Goal: Information Seeking & Learning: Learn about a topic

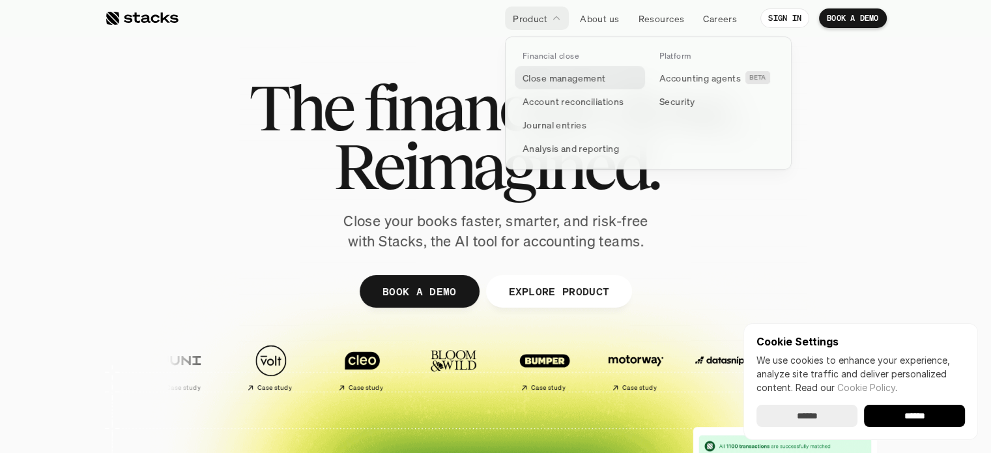
click at [573, 76] on p "Close management" at bounding box center [563, 78] width 83 height 14
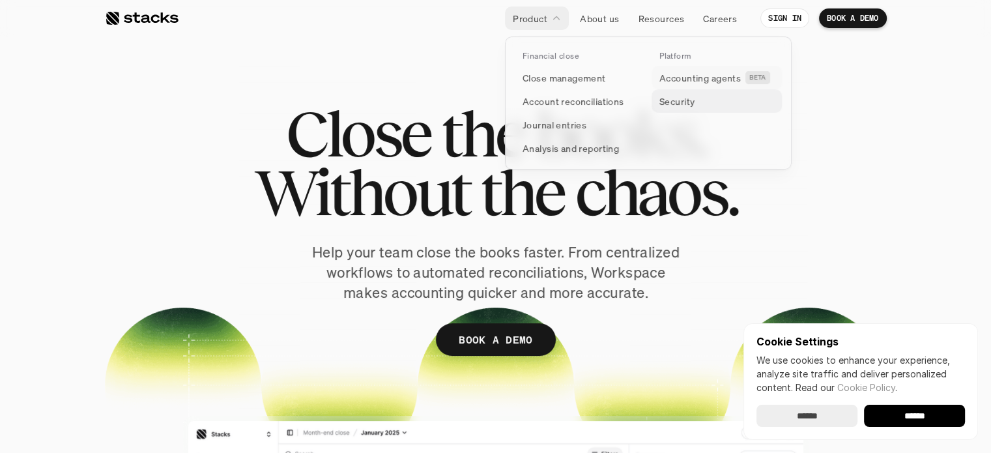
click at [707, 80] on p "Accounting agents" at bounding box center [699, 78] width 81 height 14
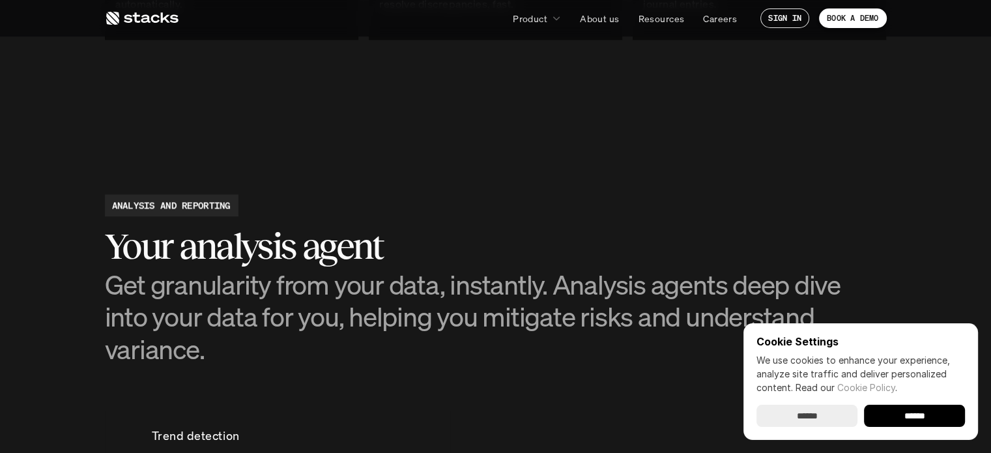
scroll to position [2084, 0]
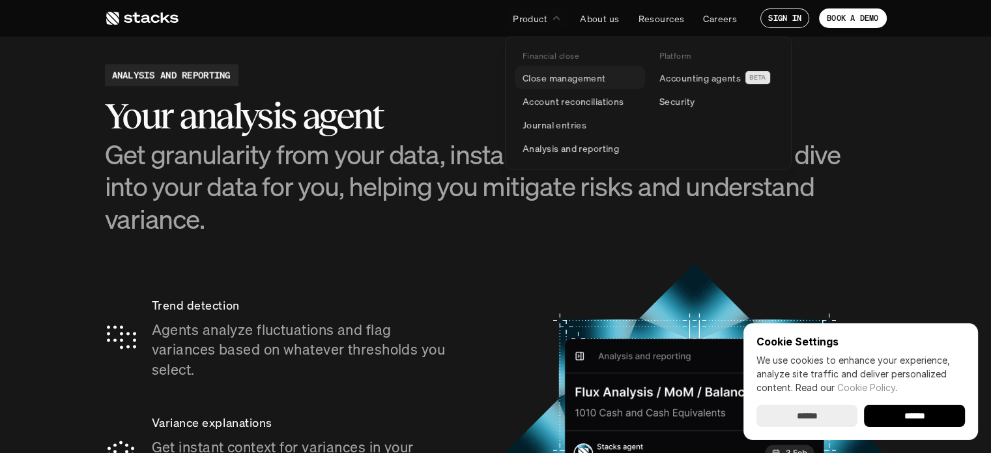
click at [552, 76] on p "Close management" at bounding box center [563, 78] width 83 height 14
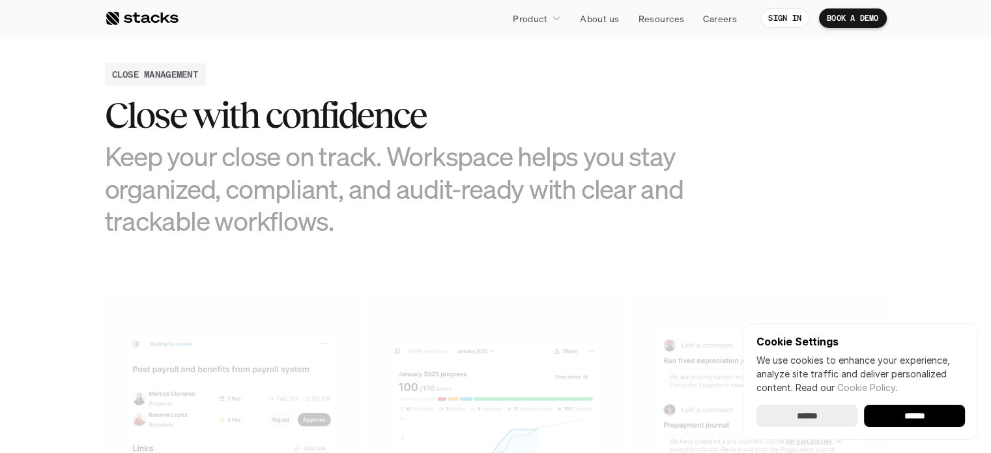
scroll to position [847, 0]
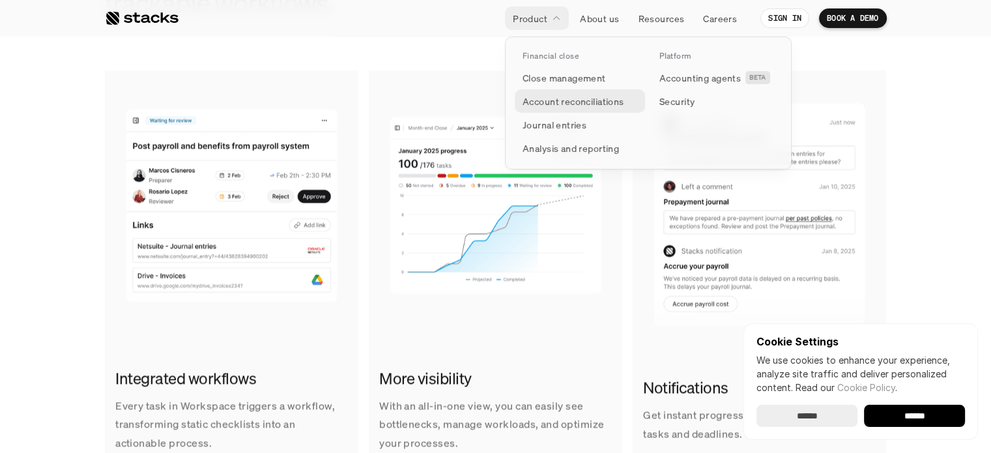
click at [576, 98] on p "Account reconciliations" at bounding box center [573, 101] width 102 height 14
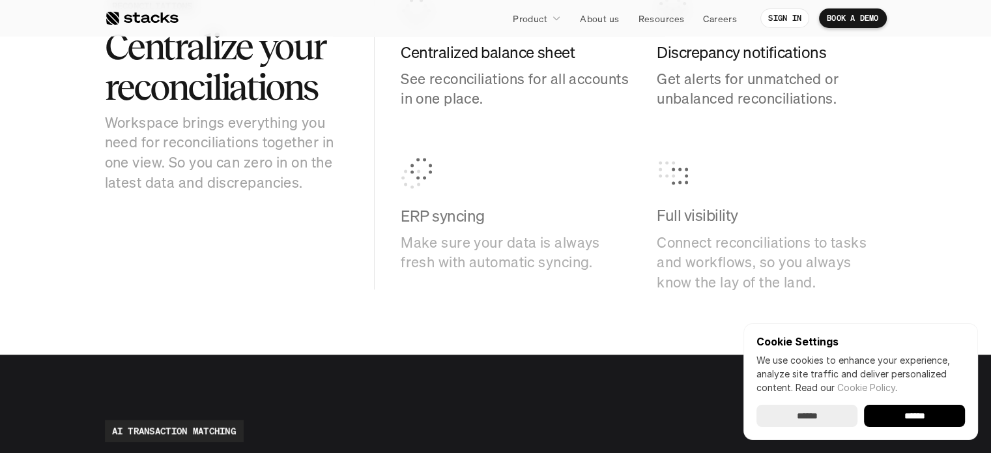
scroll to position [1758, 0]
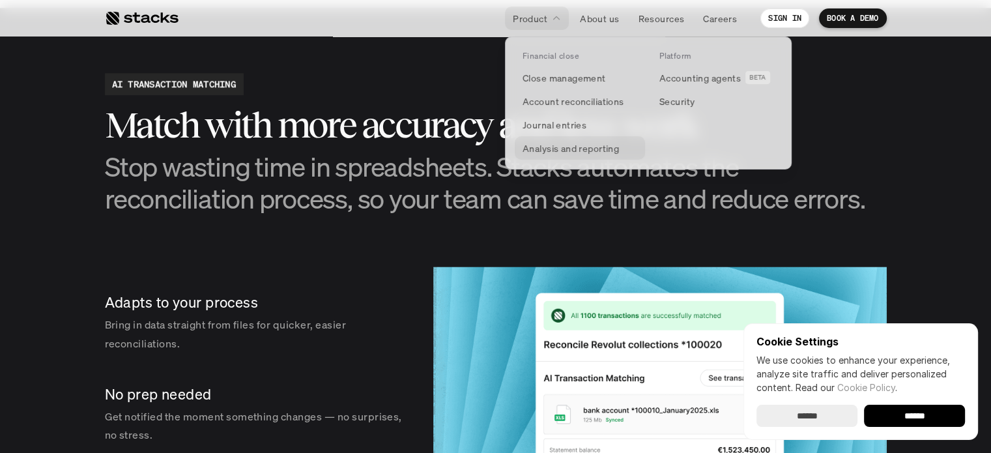
click at [571, 145] on p "Analysis and reporting" at bounding box center [570, 148] width 96 height 14
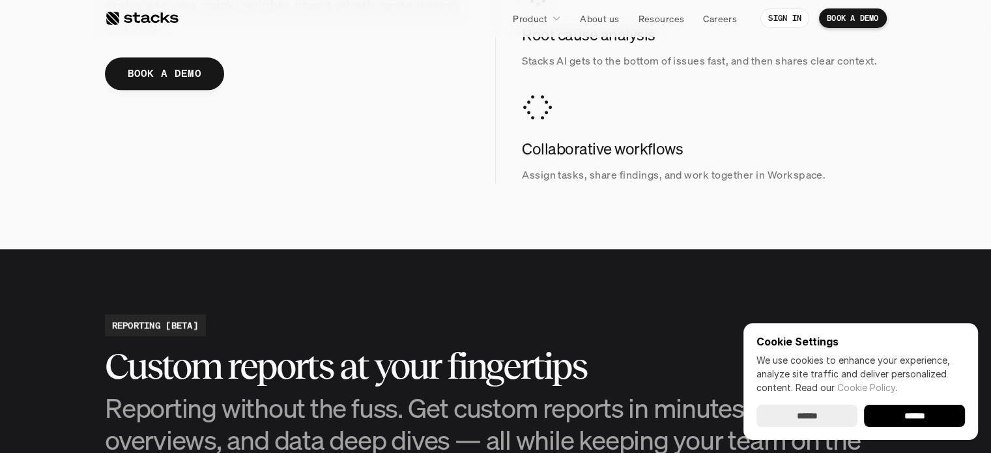
scroll to position [1563, 0]
